Goal: Navigation & Orientation: Find specific page/section

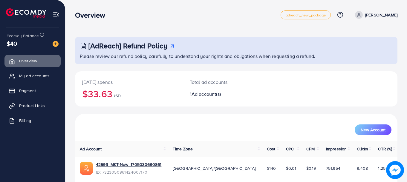
scroll to position [23, 0]
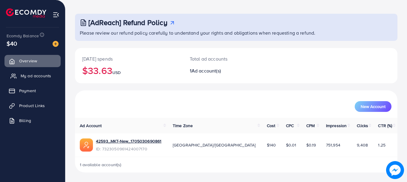
click at [41, 72] on link "My ad accounts" at bounding box center [32, 76] width 56 height 12
click at [47, 75] on span "My ad accounts" at bounding box center [36, 76] width 31 height 6
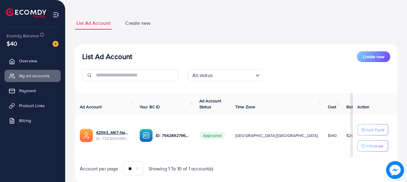
scroll to position [45, 0]
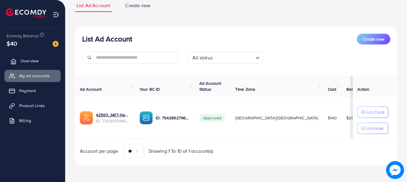
click at [32, 62] on span "Overview" at bounding box center [30, 61] width 18 height 6
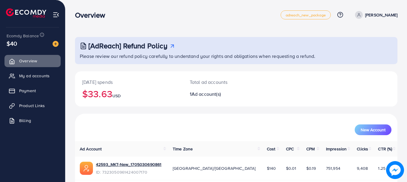
scroll to position [23, 0]
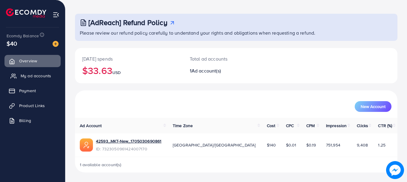
click at [42, 77] on span "My ad accounts" at bounding box center [36, 76] width 31 height 6
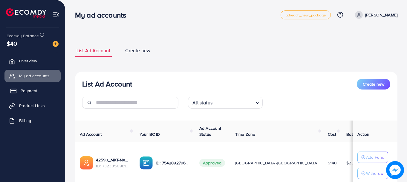
click at [34, 89] on span "Payment" at bounding box center [29, 91] width 17 height 6
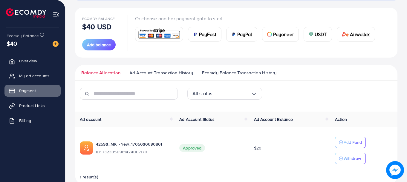
scroll to position [76, 0]
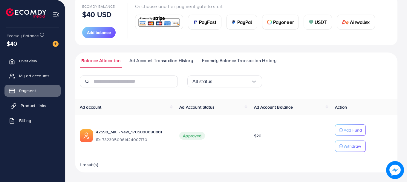
click at [44, 106] on span "Product Links" at bounding box center [34, 106] width 26 height 6
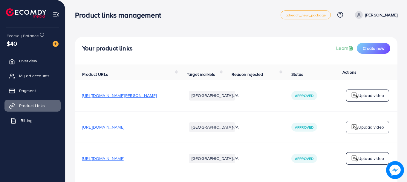
click at [32, 119] on span "Billing" at bounding box center [27, 121] width 12 height 6
